Goal: Task Accomplishment & Management: Manage account settings

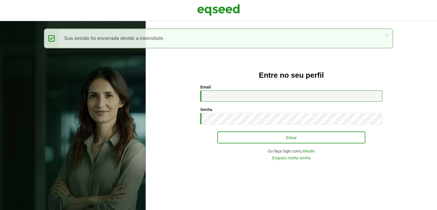
type input "**********"
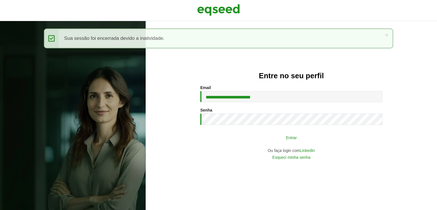
click at [314, 139] on button "Entrar" at bounding box center [291, 137] width 148 height 11
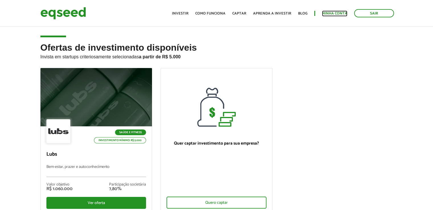
click at [331, 15] on link "Minha conta" at bounding box center [334, 14] width 25 height 4
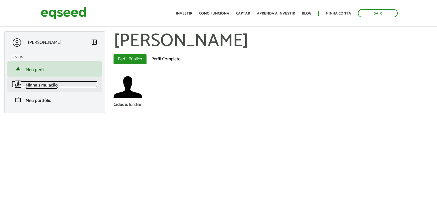
click at [48, 86] on span "Minha simulação" at bounding box center [42, 85] width 32 height 8
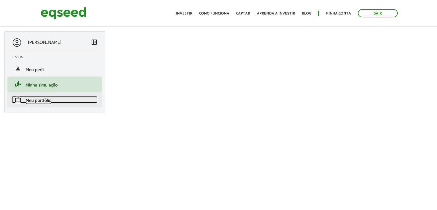
click at [47, 102] on span "Meu portfólio" at bounding box center [39, 101] width 26 height 8
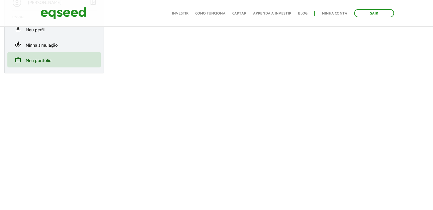
scroll to position [57, 0]
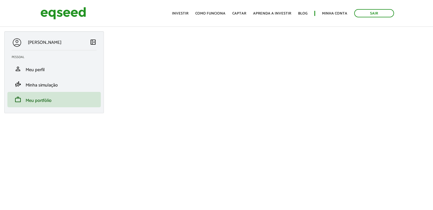
click at [123, 19] on div "Sair Toggle navigation Toggle navigation Início Investir Como funciona Captar A…" at bounding box center [216, 13] width 361 height 15
